Goal: Information Seeking & Learning: Learn about a topic

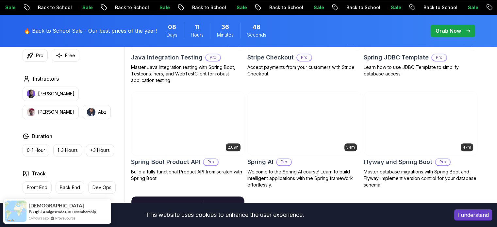
scroll to position [471, 0]
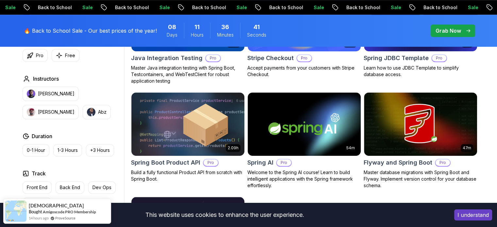
click at [344, 61] on body "Sale Back to School Sale Back to School Sale Back to School Sale Back to School…" at bounding box center [248, 86] width 497 height 1114
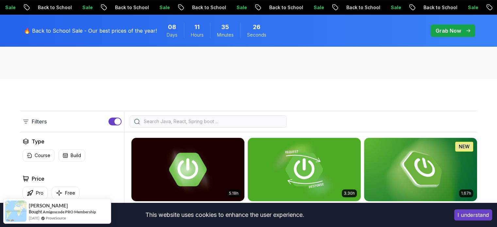
scroll to position [137, 0]
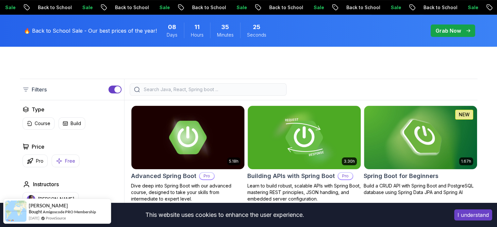
click at [71, 159] on p "Free" at bounding box center [70, 161] width 10 height 7
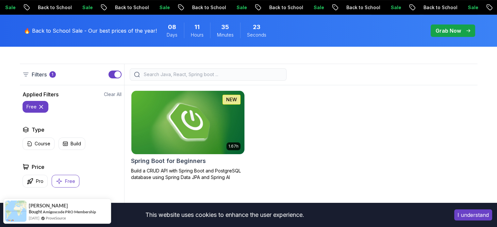
scroll to position [153, 0]
click at [181, 140] on img at bounding box center [187, 122] width 119 height 66
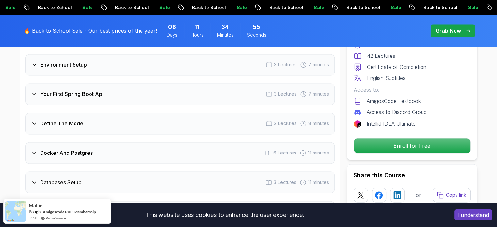
scroll to position [947, 0]
click at [71, 120] on h3 "Define The Model" at bounding box center [62, 124] width 44 height 8
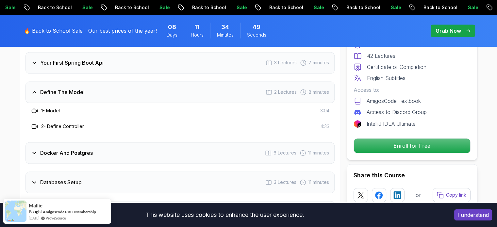
click at [30, 87] on div "Define The Model 2 Lectures 8 minutes" at bounding box center [179, 92] width 309 height 22
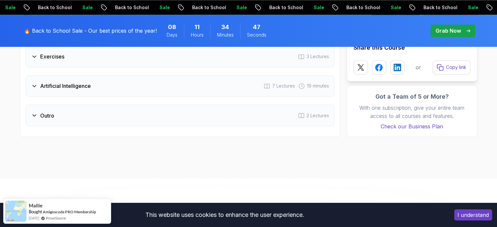
scroll to position [1136, 0]
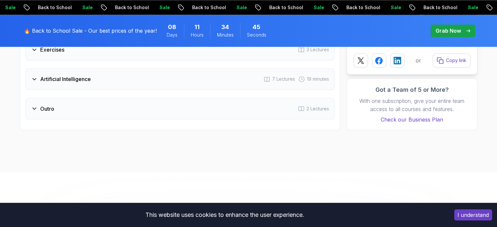
click at [36, 76] on icon at bounding box center [34, 79] width 7 height 7
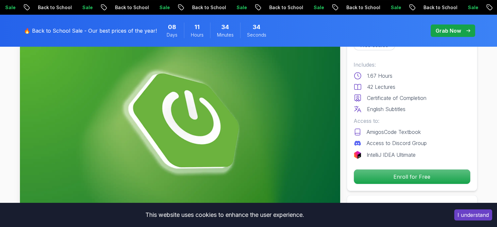
scroll to position [69, 0]
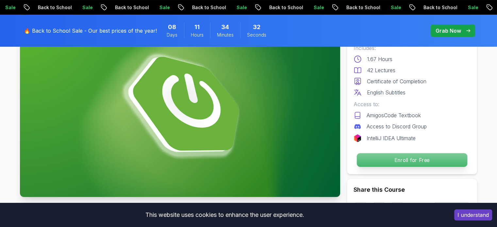
click at [403, 159] on p "Enroll for Free" at bounding box center [412, 160] width 110 height 14
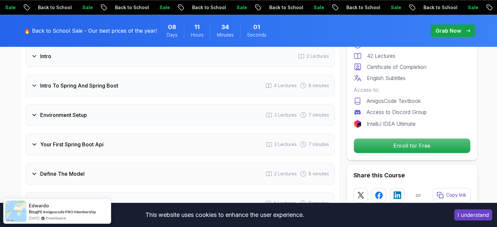
scroll to position [870, 0]
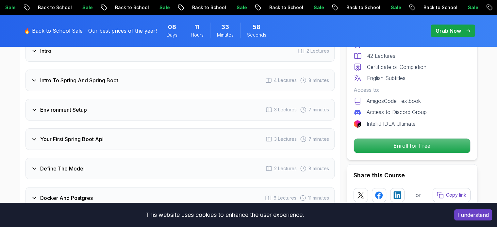
click at [36, 136] on div "Your First Spring Boot Api 3 Lectures 7 minutes" at bounding box center [179, 139] width 309 height 22
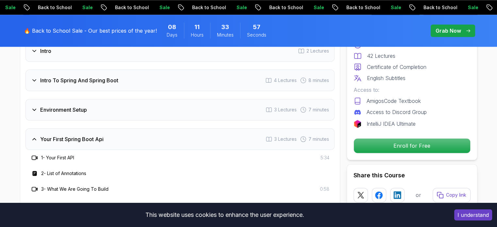
click at [36, 136] on div "Your First Spring Boot Api 3 Lectures 7 minutes" at bounding box center [179, 139] width 309 height 22
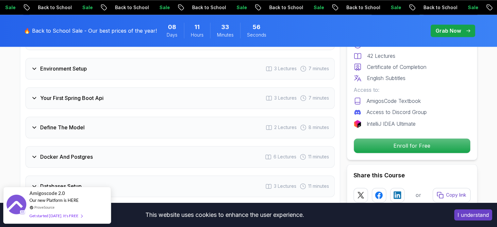
scroll to position [911, 0]
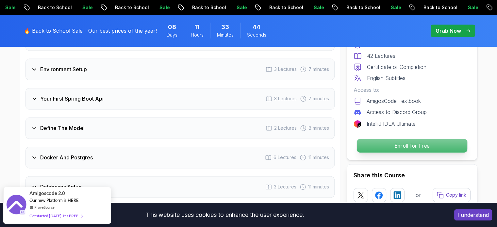
click at [408, 142] on p "Enroll for Free" at bounding box center [412, 146] width 110 height 14
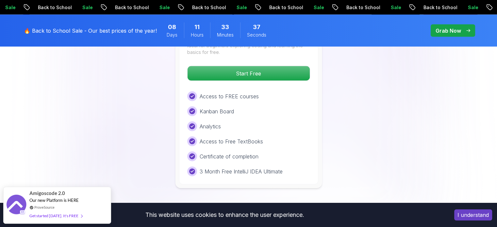
scroll to position [1392, 0]
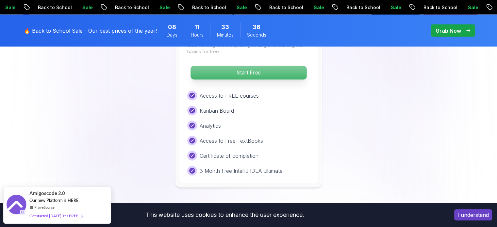
click at [258, 66] on p "Start Free" at bounding box center [249, 73] width 116 height 14
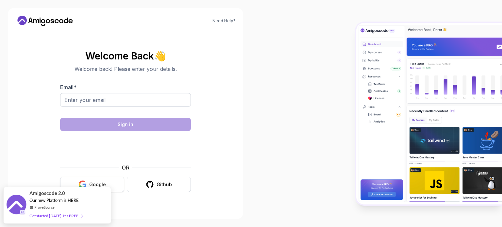
click at [93, 178] on button "Google" at bounding box center [92, 184] width 64 height 15
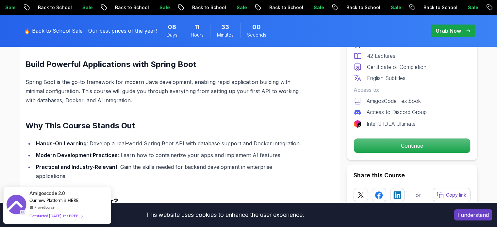
scroll to position [422, 0]
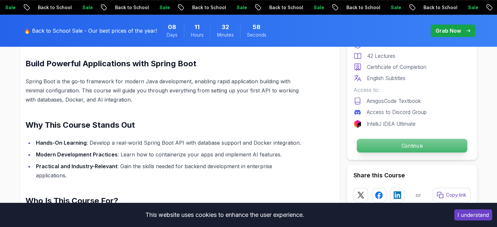
click at [406, 147] on p "Continue" at bounding box center [412, 146] width 110 height 14
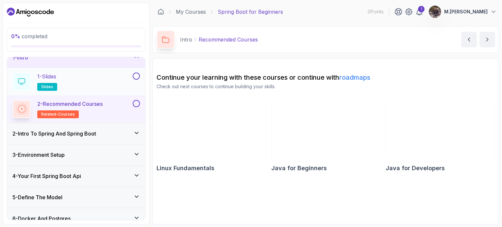
scroll to position [10, 0]
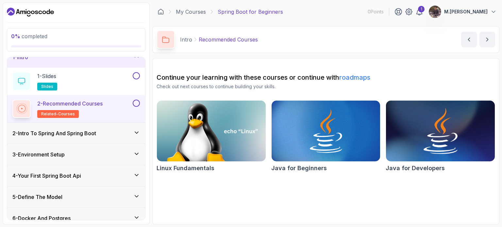
click at [406, 127] on img at bounding box center [440, 131] width 114 height 64
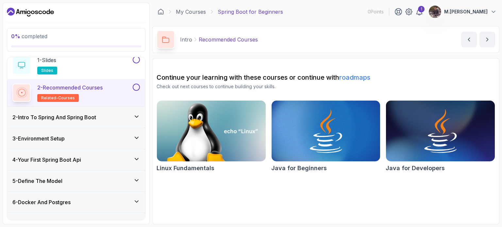
scroll to position [0, 0]
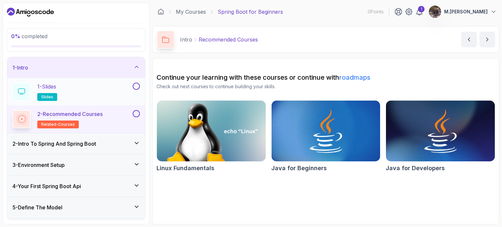
click at [99, 92] on div "1 - Slides slides" at bounding box center [71, 92] width 119 height 18
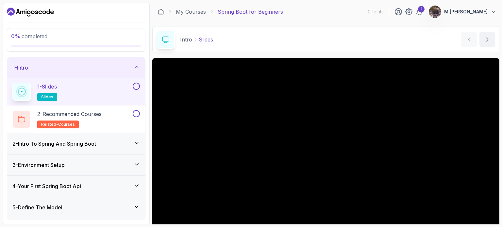
scroll to position [50, 0]
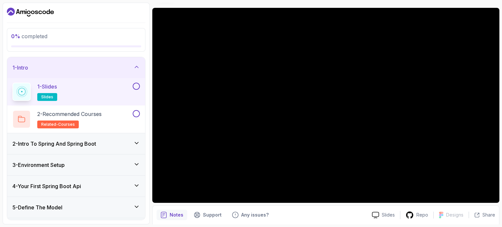
click at [136, 141] on icon at bounding box center [136, 143] width 7 height 7
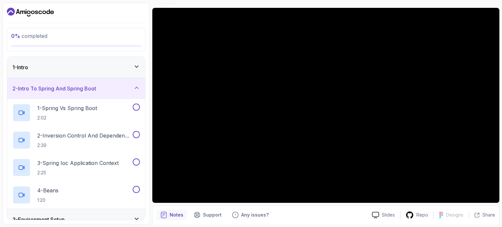
click at [135, 85] on icon at bounding box center [136, 88] width 7 height 7
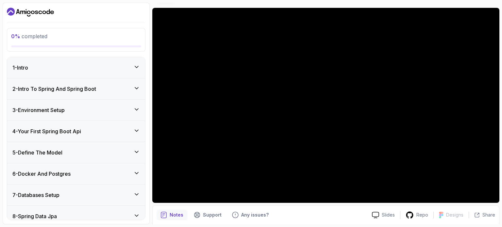
click at [113, 68] on div "1 - Intro" at bounding box center [75, 68] width 127 height 8
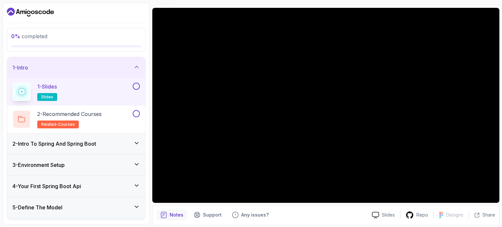
click at [120, 70] on div "1 - Intro" at bounding box center [75, 68] width 127 height 8
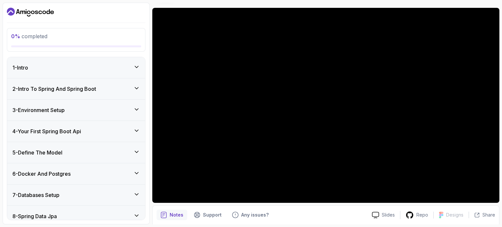
click at [120, 70] on div "1 - Intro" at bounding box center [75, 68] width 127 height 8
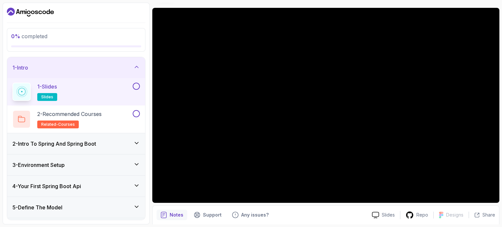
click at [94, 145] on h3 "2 - Intro To Spring And Spring Boot" at bounding box center [54, 144] width 84 height 8
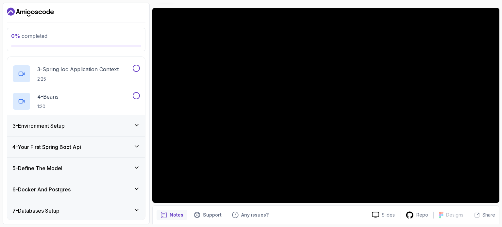
click at [92, 123] on div "3 - Environment Setup" at bounding box center [75, 126] width 127 height 8
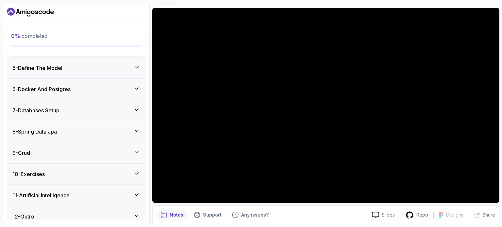
scroll to position [173, 0]
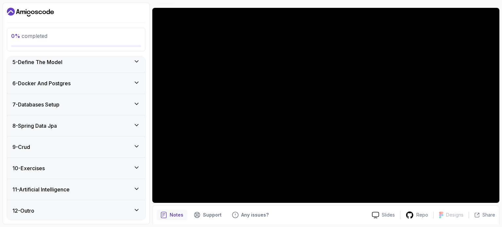
click at [89, 108] on div "7 - Databases Setup" at bounding box center [75, 105] width 127 height 8
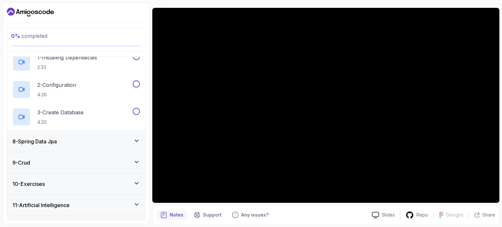
click at [95, 146] on div "8 - Spring Data Jpa" at bounding box center [76, 141] width 138 height 21
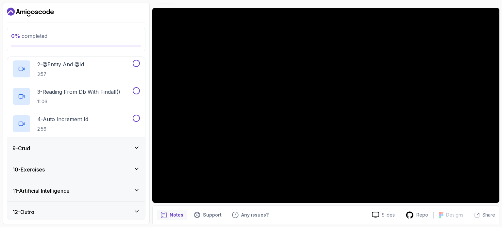
scroll to position [200, 0]
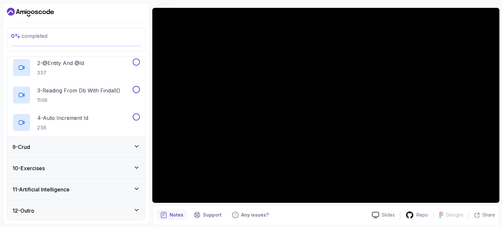
click at [135, 146] on icon at bounding box center [136, 146] width 7 height 7
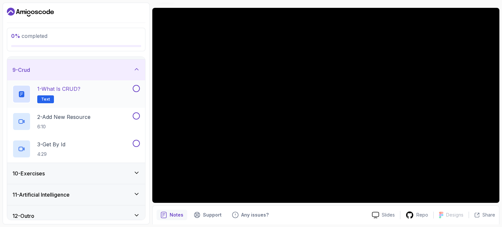
scroll to position [168, 0]
click at [138, 172] on icon at bounding box center [136, 172] width 7 height 7
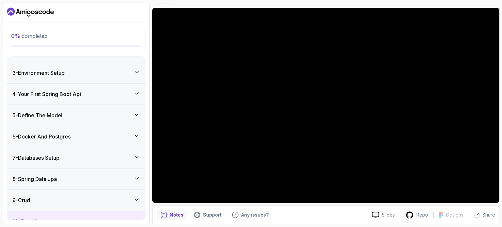
scroll to position [0, 0]
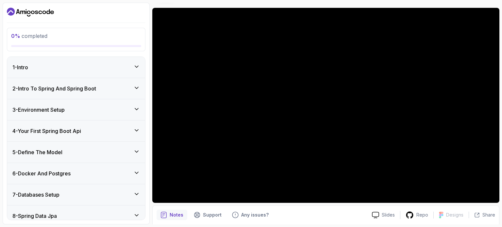
click at [66, 74] on div "1 - Intro" at bounding box center [76, 67] width 138 height 21
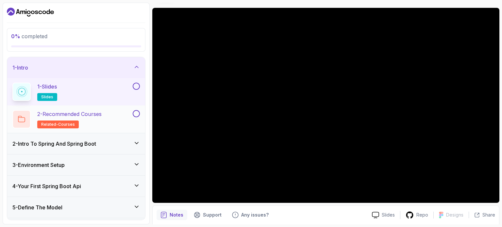
click at [102, 111] on p "2 - Recommended Courses" at bounding box center [69, 114] width 64 height 8
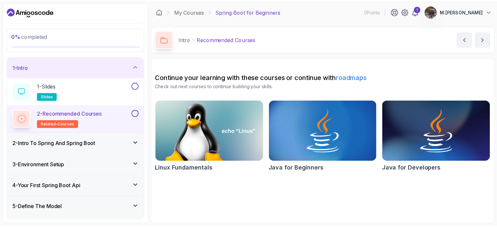
scroll to position [44, 0]
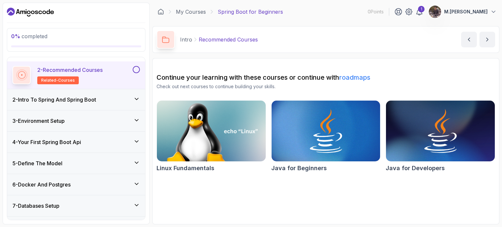
click at [195, 17] on div "My Courses Spring Boot for Beginners 0 Points 1 M.MUHAMMED RIZWAN" at bounding box center [325, 12] width 347 height 18
click at [195, 16] on div "My Courses Spring Boot for Beginners 0 Points 1 M.MUHAMMED RIZWAN" at bounding box center [325, 12] width 347 height 18
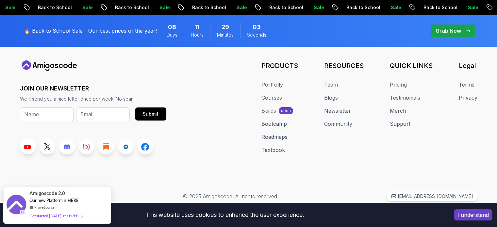
scroll to position [382, 0]
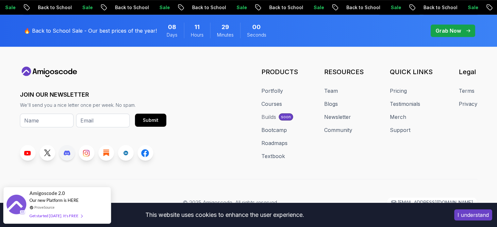
click at [63, 148] on link at bounding box center [67, 153] width 16 height 16
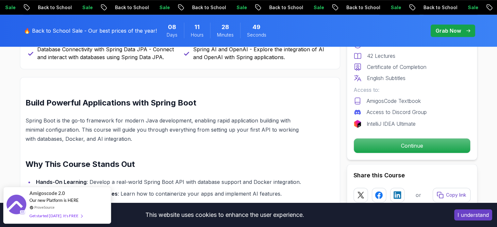
scroll to position [2804, 0]
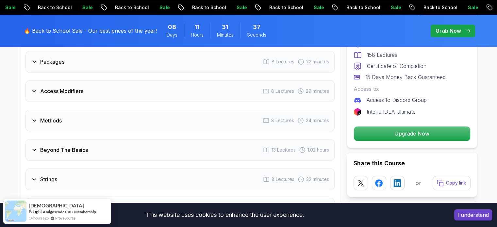
scroll to position [1011, 0]
click at [81, 110] on div "Methods 8 Lectures 24 minutes" at bounding box center [179, 120] width 309 height 22
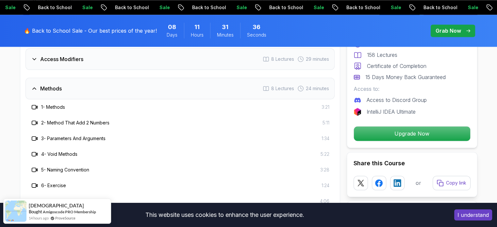
scroll to position [980, 0]
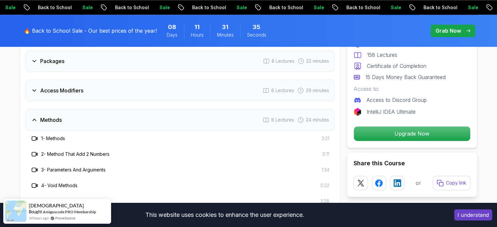
click at [76, 151] on h3 "2 - Method That Add 2 Numbers" at bounding box center [75, 154] width 68 height 7
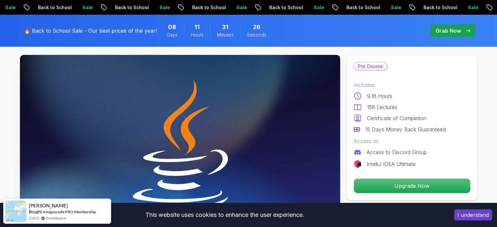
scroll to position [0, 0]
